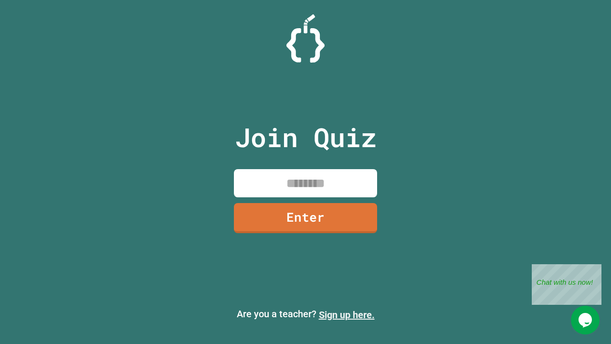
click at [347, 315] on link "Sign up here." at bounding box center [347, 314] width 56 height 11
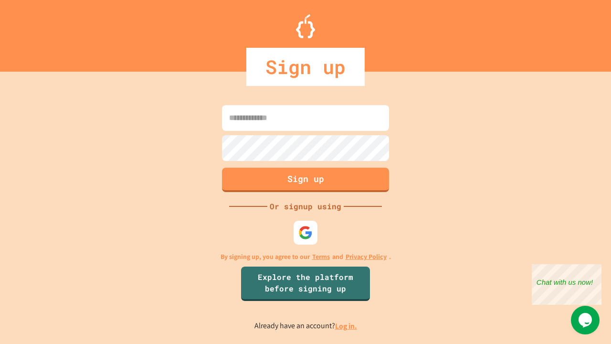
click at [347, 326] on link "Log in." at bounding box center [346, 326] width 22 height 10
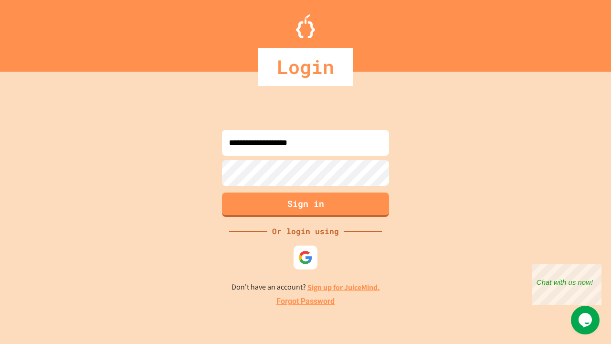
type input "**********"
